Goal: Navigation & Orientation: Find specific page/section

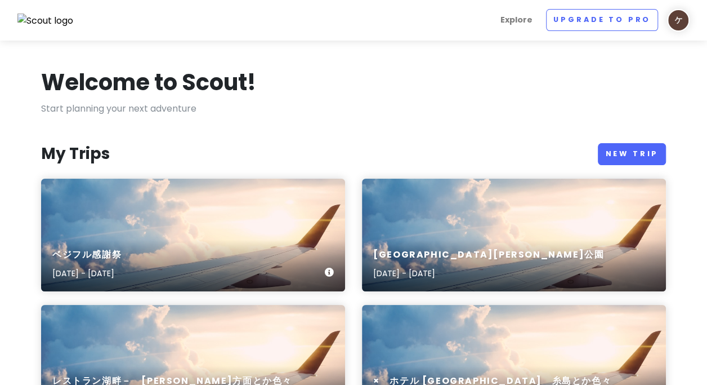
click at [219, 264] on div "ベジフル感謝祭 [DATE] - [DATE]" at bounding box center [193, 265] width 304 height 54
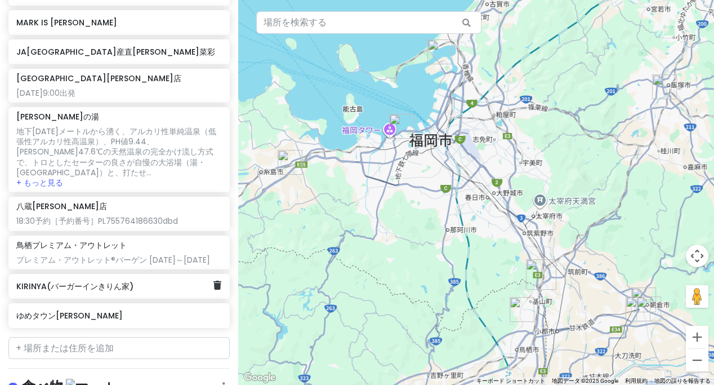
scroll to position [210, 0]
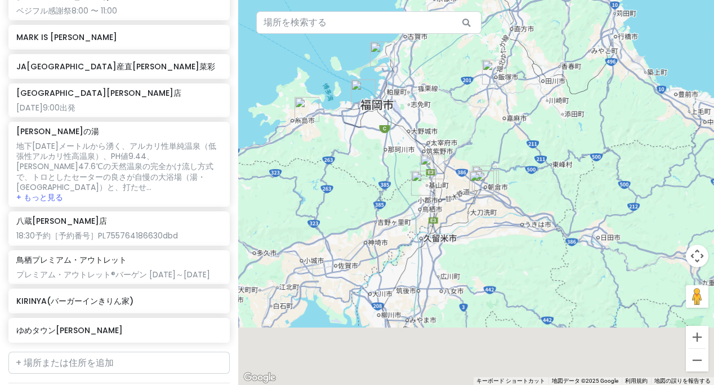
drag, startPoint x: 470, startPoint y: 208, endPoint x: 439, endPoint y: 104, distance: 108.3
click at [439, 104] on div at bounding box center [476, 192] width 476 height 385
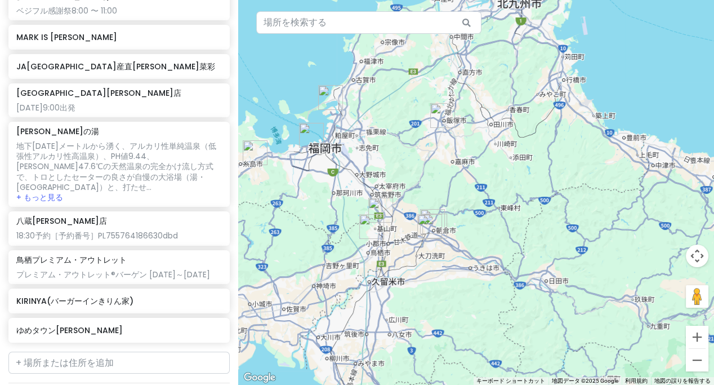
drag, startPoint x: 478, startPoint y: 95, endPoint x: 433, endPoint y: 163, distance: 82.0
click at [433, 163] on div at bounding box center [476, 192] width 476 height 385
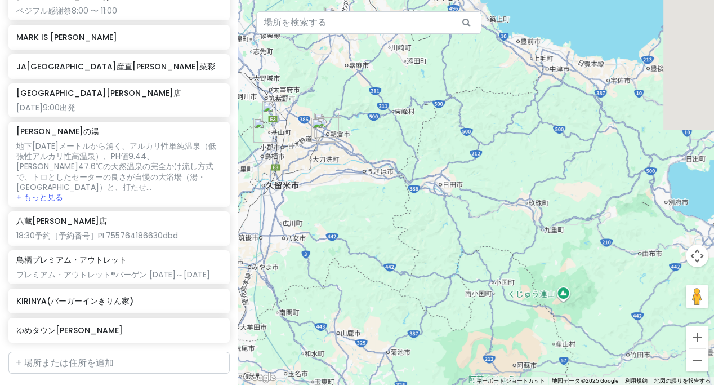
drag, startPoint x: 484, startPoint y: 178, endPoint x: 386, endPoint y: 75, distance: 142.2
click at [380, 75] on div at bounding box center [476, 192] width 476 height 385
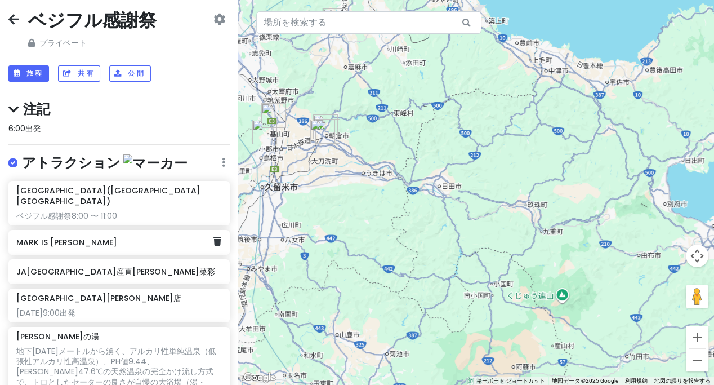
scroll to position [0, 0]
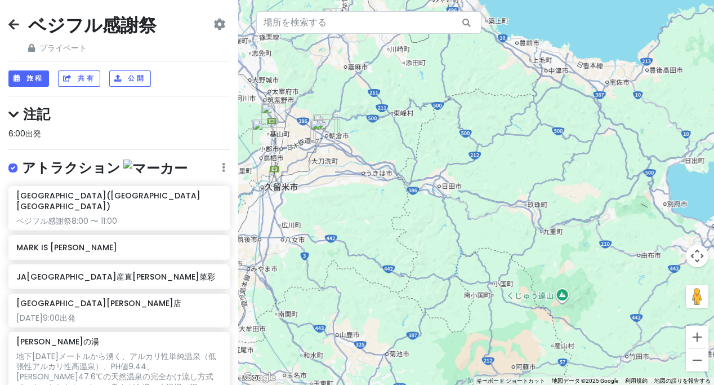
click at [18, 29] on icon at bounding box center [13, 24] width 11 height 9
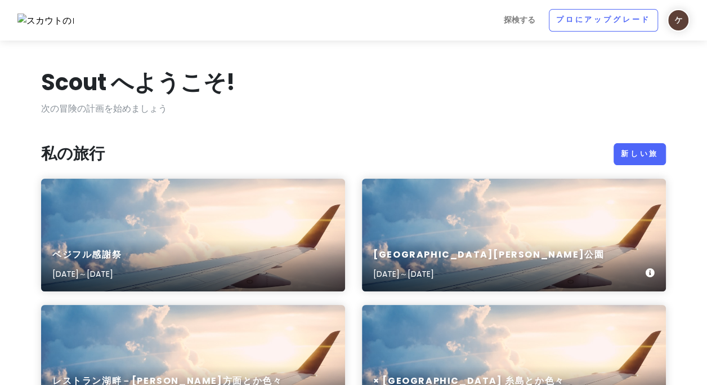
click at [453, 207] on div "[GEOGRAPHIC_DATA][PERSON_NAME][DATE]～[DATE]" at bounding box center [514, 235] width 304 height 113
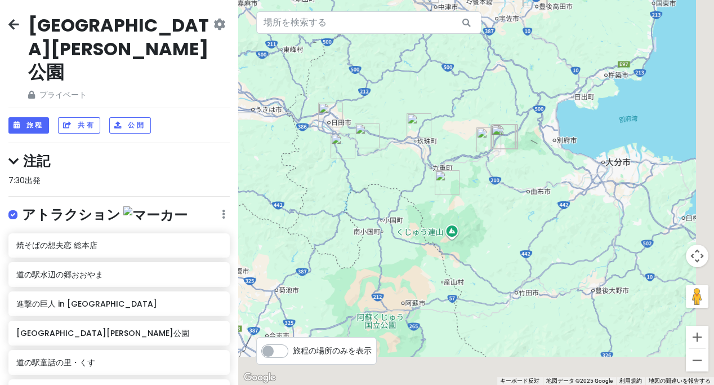
drag, startPoint x: 505, startPoint y: 261, endPoint x: 461, endPoint y: 127, distance: 140.5
click at [453, 127] on div at bounding box center [476, 192] width 476 height 385
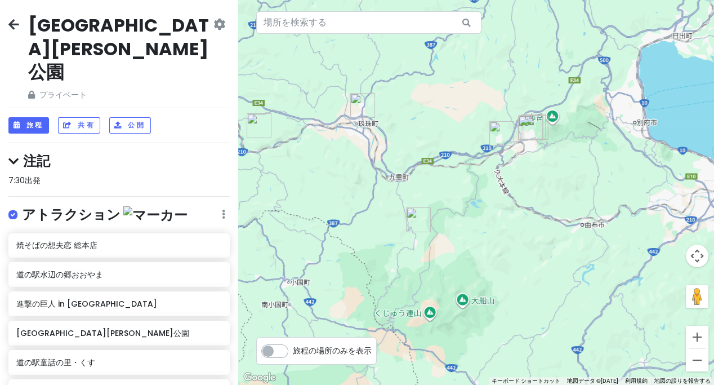
drag, startPoint x: 550, startPoint y: 182, endPoint x: 484, endPoint y: 128, distance: 84.9
click at [453, 128] on div at bounding box center [476, 192] width 476 height 385
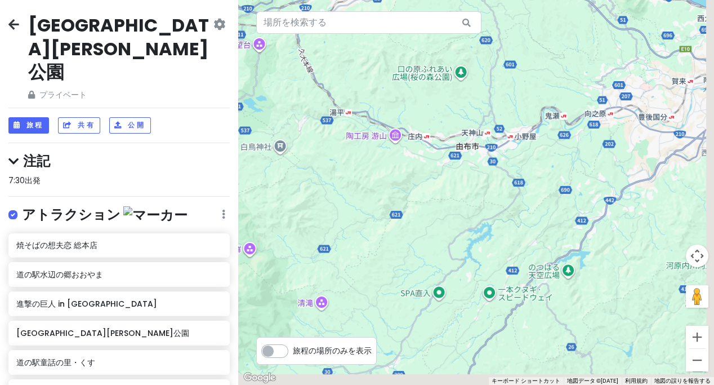
drag, startPoint x: 516, startPoint y: 181, endPoint x: 455, endPoint y: 114, distance: 91.3
click at [453, 114] on div at bounding box center [476, 192] width 476 height 385
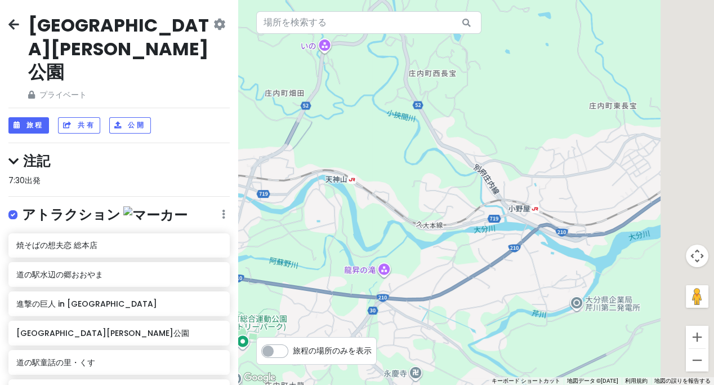
drag, startPoint x: 483, startPoint y: 173, endPoint x: 407, endPoint y: 185, distance: 76.9
click at [407, 185] on div at bounding box center [476, 192] width 476 height 385
